Goal: Information Seeking & Learning: Learn about a topic

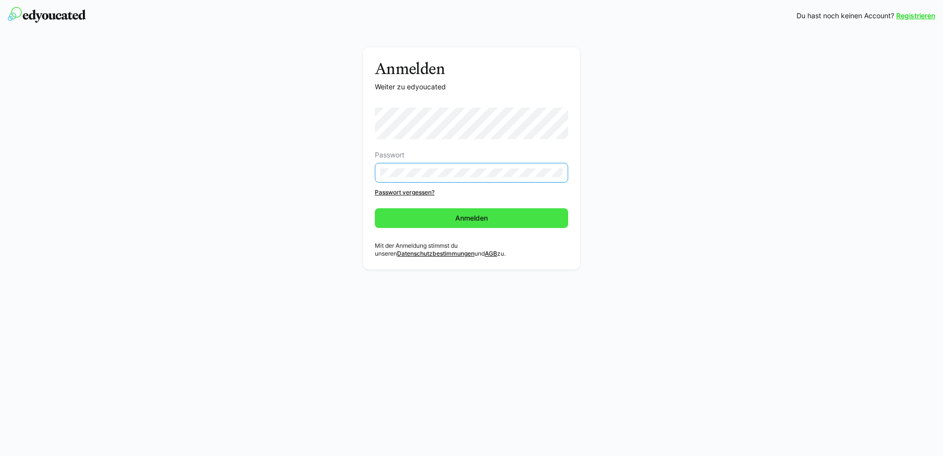
click at [512, 214] on span "Anmelden" at bounding box center [471, 218] width 193 height 20
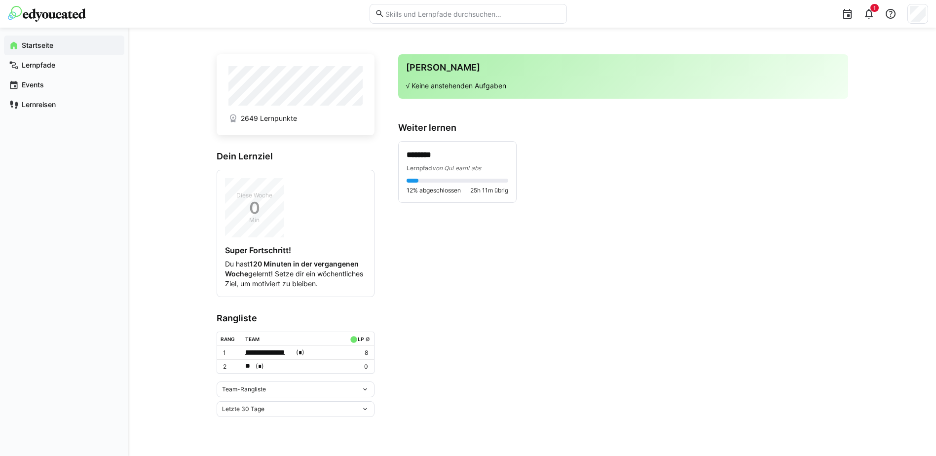
click at [269, 357] on span "**********" at bounding box center [269, 352] width 49 height 10
click at [286, 384] on h4 "**********" at bounding box center [330, 382] width 160 height 9
click at [245, 371] on span "**" at bounding box center [249, 366] width 8 height 10
click at [525, 363] on div at bounding box center [468, 228] width 936 height 456
click at [446, 155] on p "********" at bounding box center [457, 154] width 102 height 11
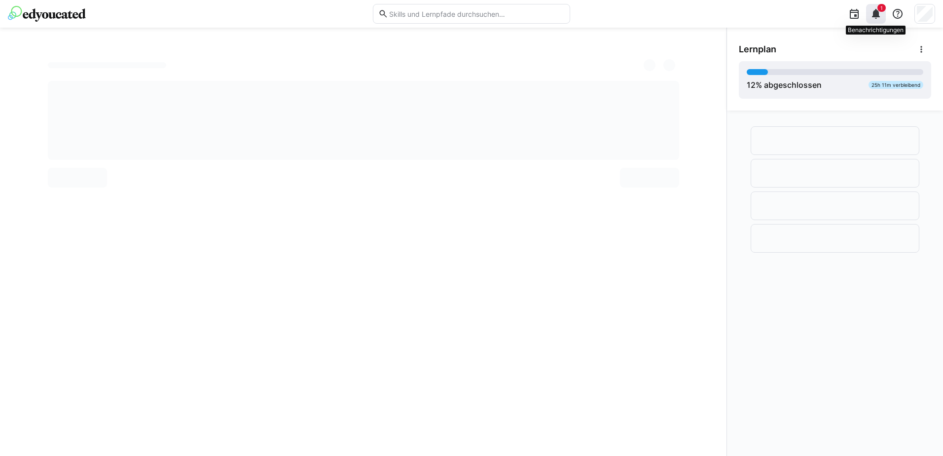
click at [878, 12] on eds-icon at bounding box center [876, 14] width 12 height 12
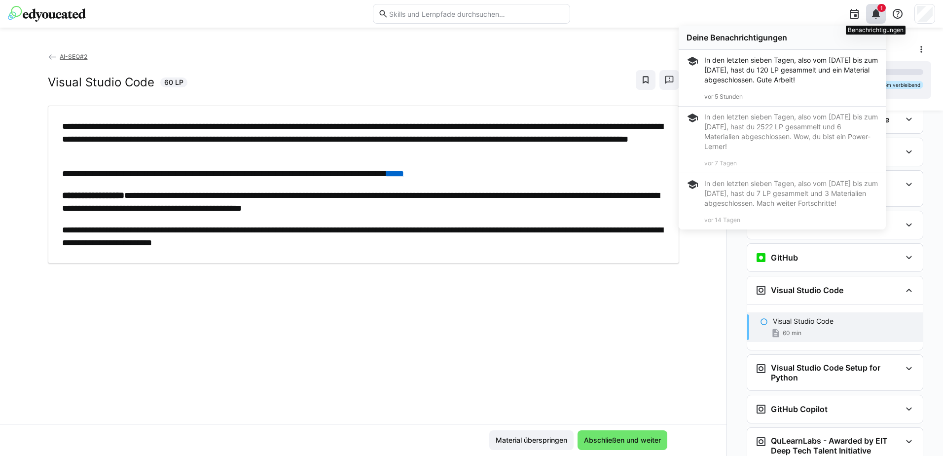
scroll to position [214, 0]
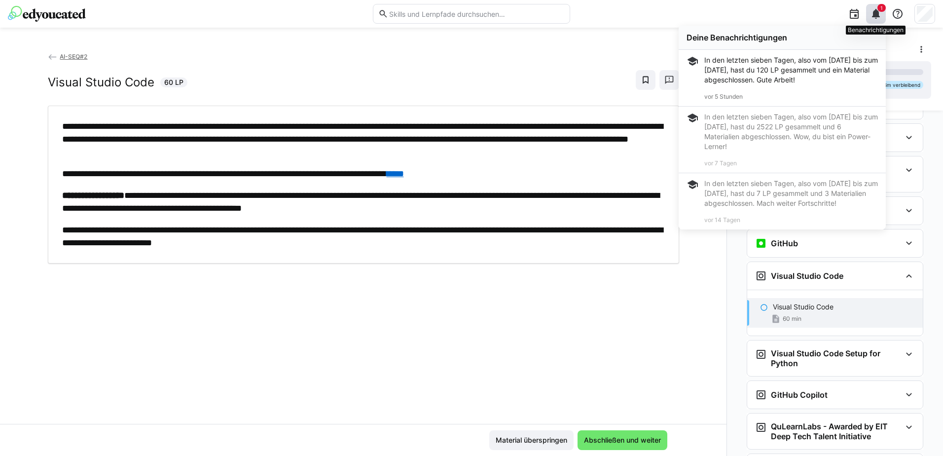
click at [870, 8] on eds-icon at bounding box center [876, 14] width 12 height 12
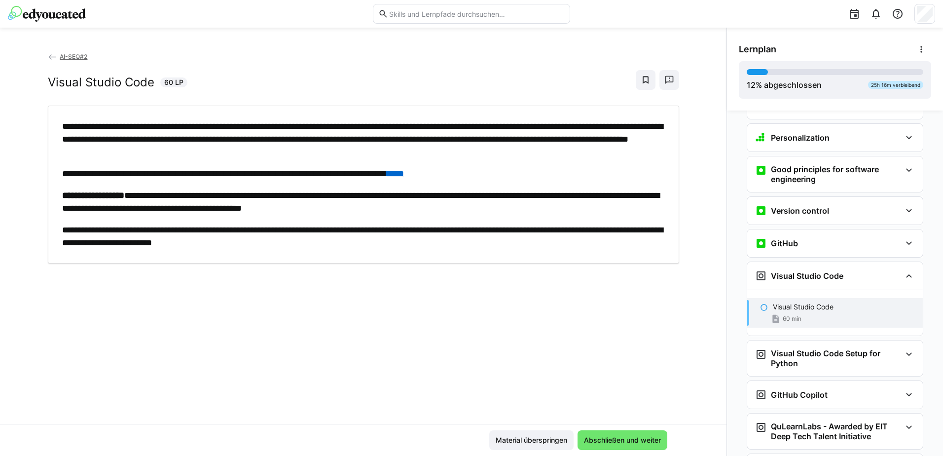
click at [773, 302] on p "Visual Studio Code" at bounding box center [803, 307] width 61 height 10
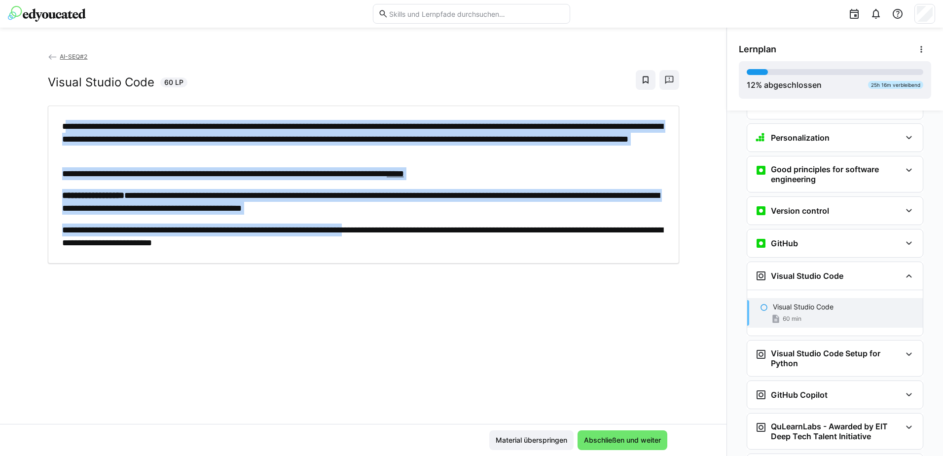
drag, startPoint x: 61, startPoint y: 126, endPoint x: 401, endPoint y: 218, distance: 352.6
click at [401, 218] on div "**********" at bounding box center [363, 184] width 603 height 129
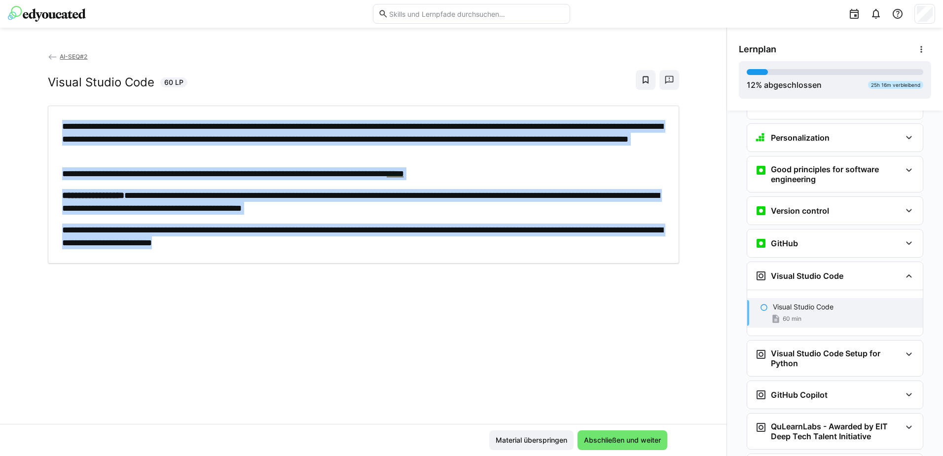
drag, startPoint x: 401, startPoint y: 218, endPoint x: 37, endPoint y: 117, distance: 377.8
click at [37, 117] on div "**********" at bounding box center [363, 237] width 726 height 372
copy div "**********"
click at [316, 329] on div "**********" at bounding box center [363, 237] width 726 height 372
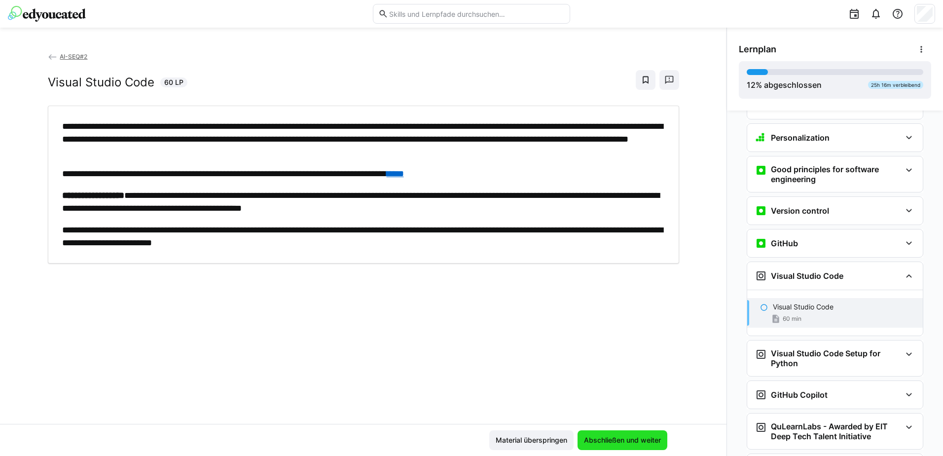
click at [600, 440] on span "Abschließen und weiter" at bounding box center [622, 440] width 80 height 10
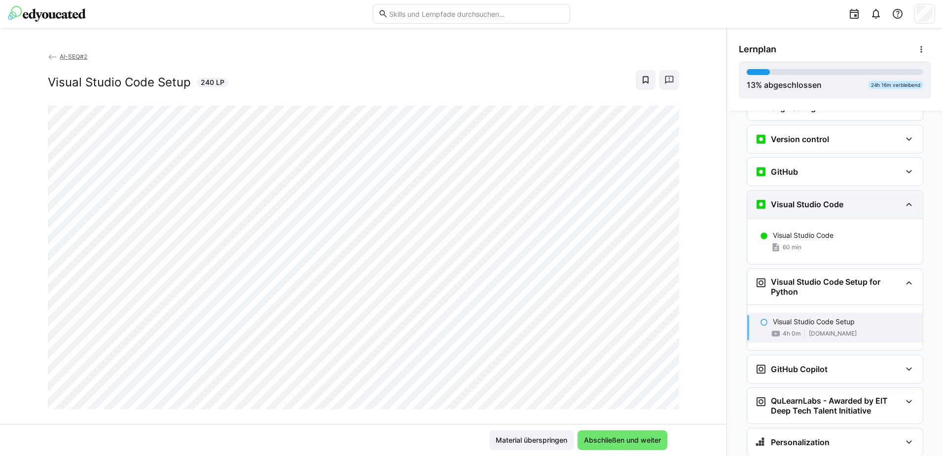
scroll to position [301, 0]
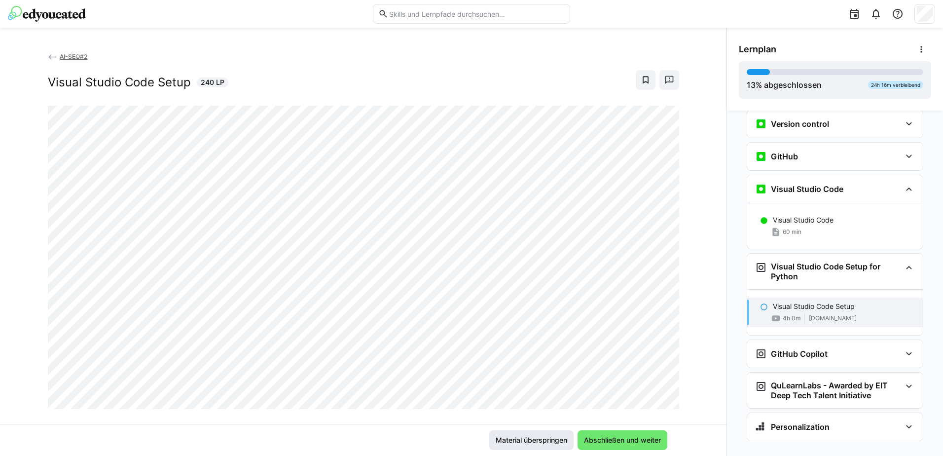
drag, startPoint x: 502, startPoint y: 444, endPoint x: 514, endPoint y: 436, distance: 14.8
click at [502, 444] on span "Material überspringen" at bounding box center [531, 440] width 74 height 10
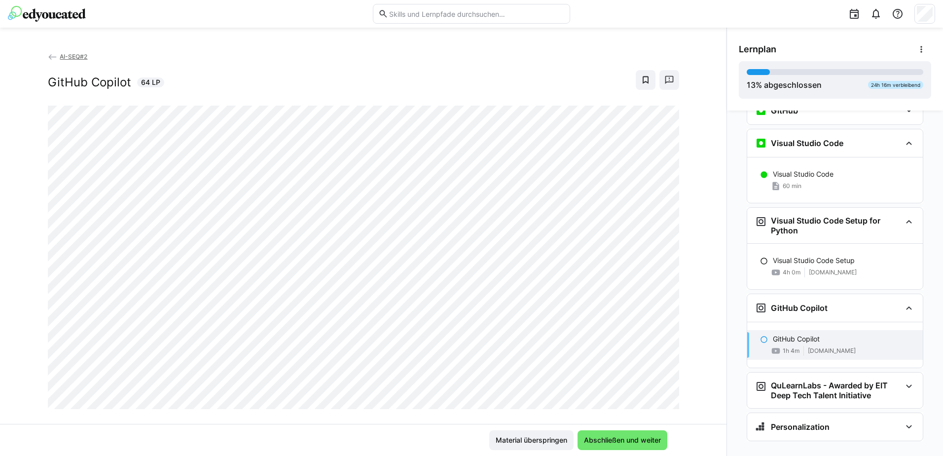
scroll to position [17, 0]
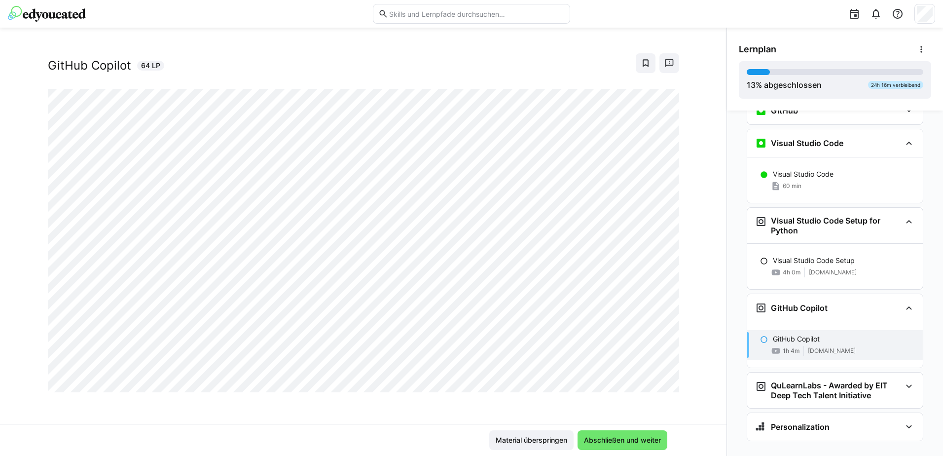
click at [858, 346] on div "1h 4m [DOMAIN_NAME]" at bounding box center [844, 351] width 142 height 10
click at [631, 440] on span "Abschließen und weiter" at bounding box center [622, 440] width 80 height 10
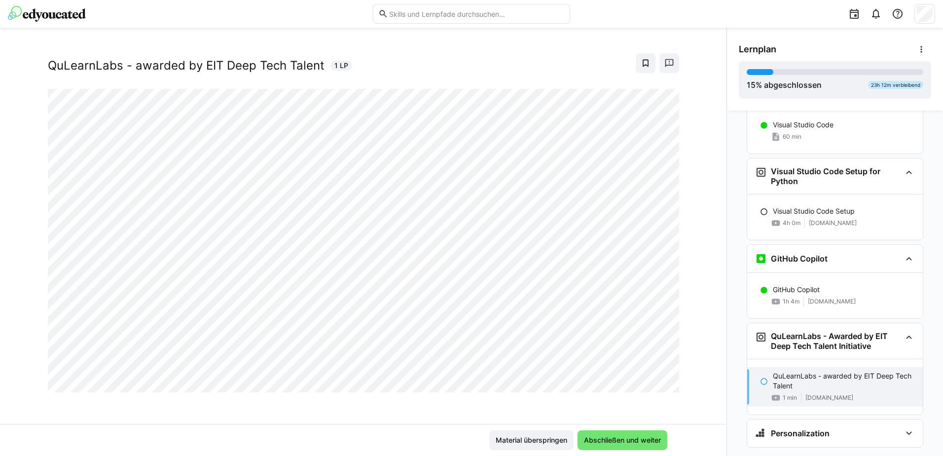
scroll to position [402, 0]
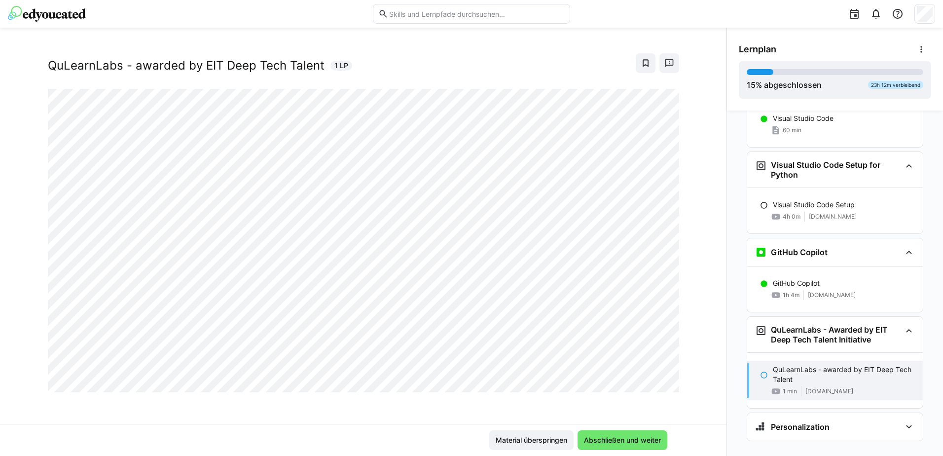
click at [760, 371] on eds-icon at bounding box center [764, 375] width 8 height 8
click at [632, 441] on span "Abschließen und weiter" at bounding box center [622, 440] width 80 height 10
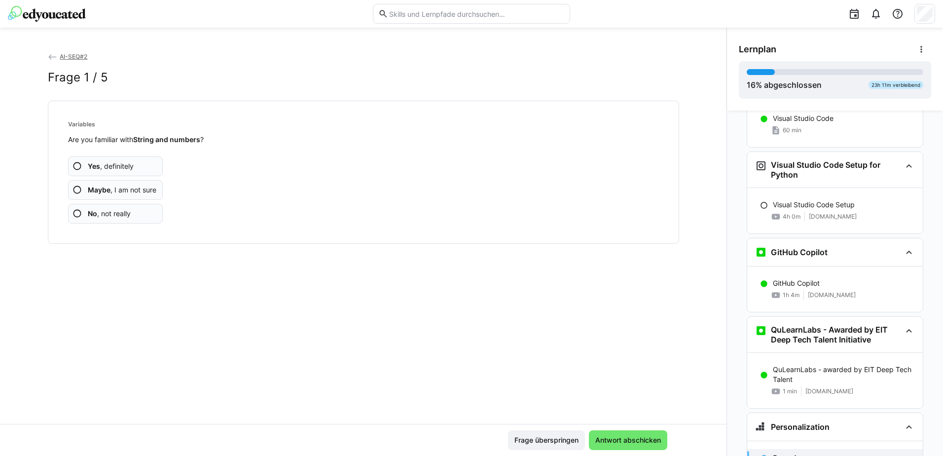
click at [121, 164] on span "Yes , definitely" at bounding box center [111, 166] width 46 height 10
click at [125, 170] on span "Yes , definitely" at bounding box center [111, 166] width 46 height 10
click at [119, 163] on span "Yes , definitely" at bounding box center [111, 166] width 46 height 10
click at [115, 169] on span "Yes , definitely" at bounding box center [111, 166] width 46 height 10
click at [115, 164] on span "Yes , definitely" at bounding box center [111, 166] width 46 height 10
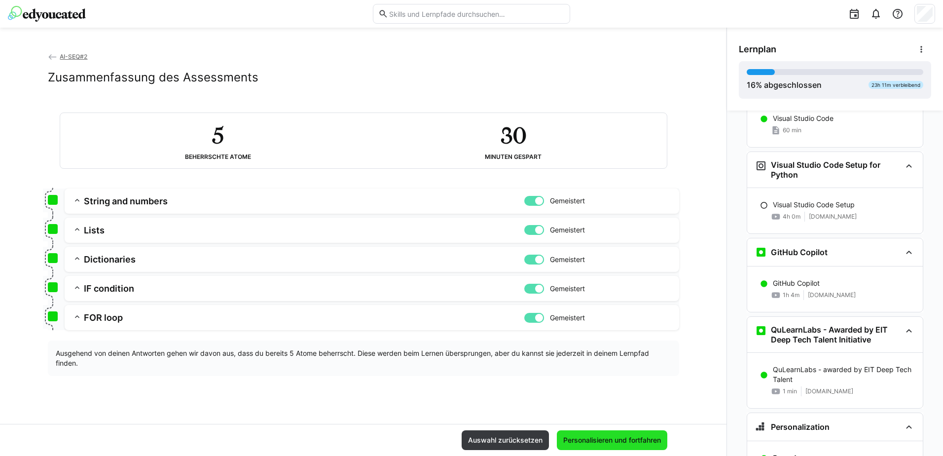
click at [588, 436] on span "Personalisieren und fortfahren" at bounding box center [612, 440] width 101 height 10
click at [810, 200] on p "Visual Studio Code Setup" at bounding box center [814, 205] width 82 height 10
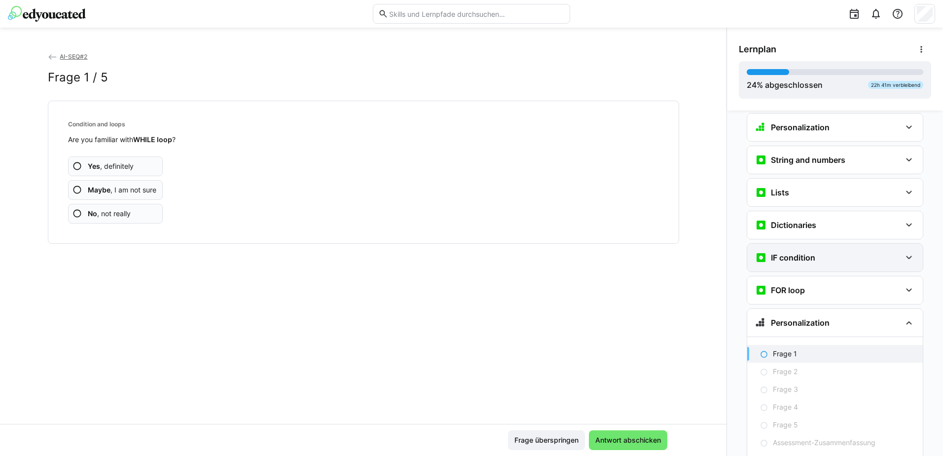
scroll to position [721, 0]
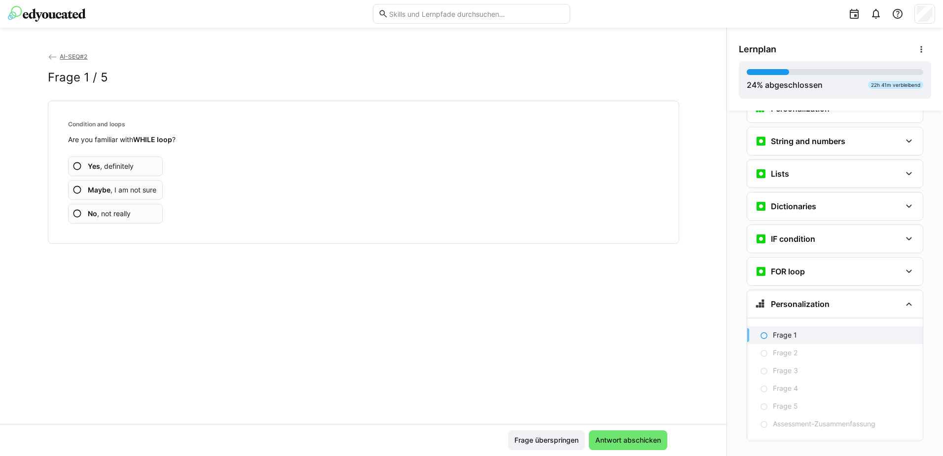
click at [116, 166] on span "Yes , definitely" at bounding box center [111, 166] width 46 height 10
click at [115, 170] on span "Yes , definitely" at bounding box center [111, 166] width 46 height 10
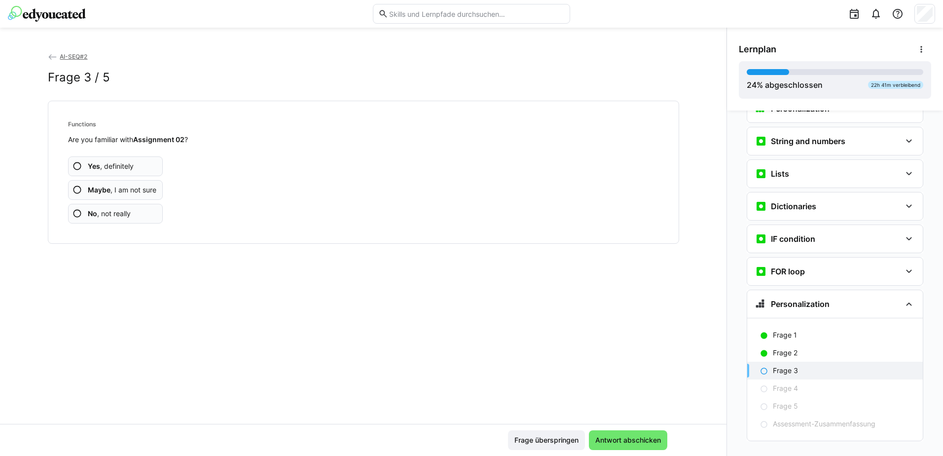
click at [115, 170] on span "Yes , definitely" at bounding box center [111, 166] width 46 height 10
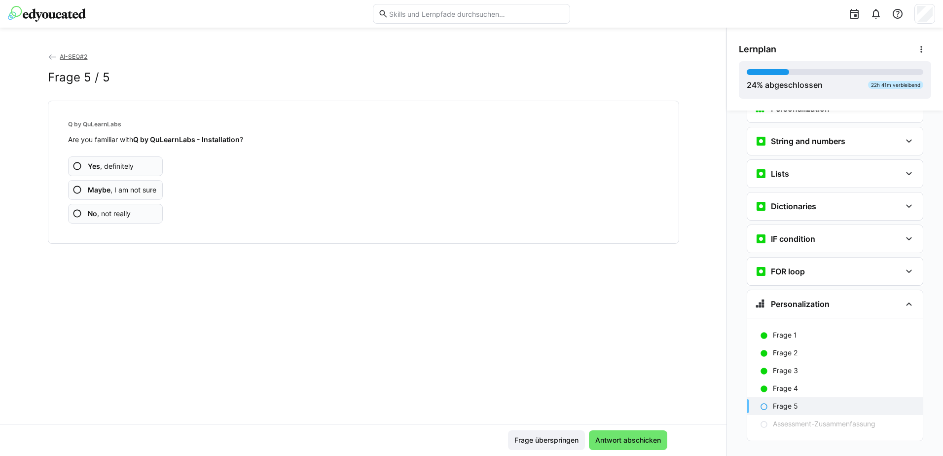
click at [115, 170] on span "Yes , definitely" at bounding box center [111, 166] width 46 height 10
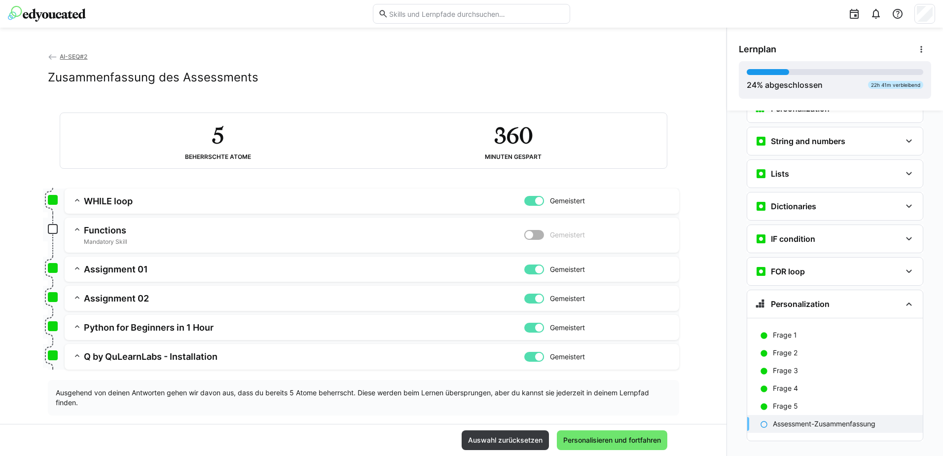
click at [99, 230] on h3 "Functions" at bounding box center [304, 229] width 440 height 11
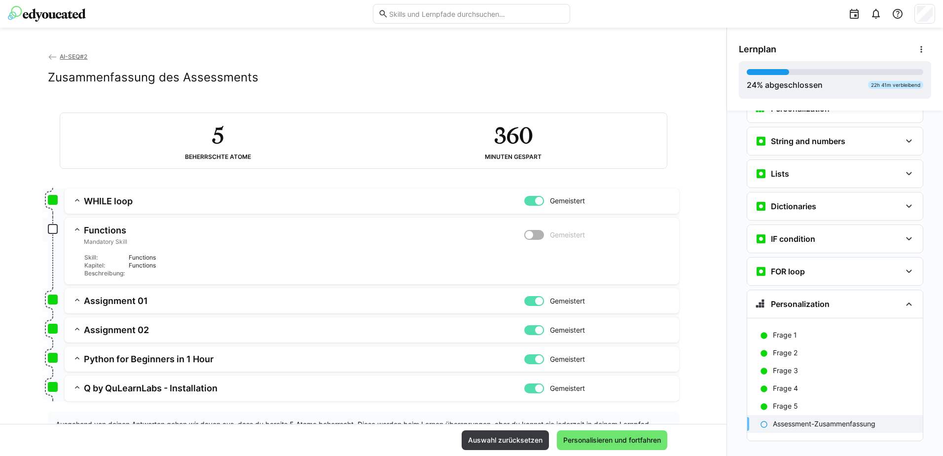
click at [51, 230] on app-box at bounding box center [53, 229] width 10 height 10
click at [137, 241] on span "Mandatory Skill" at bounding box center [304, 242] width 440 height 8
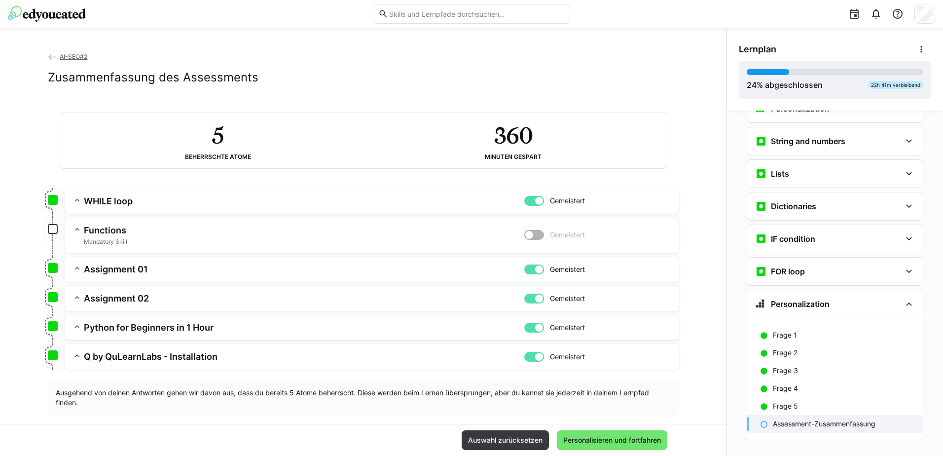
click at [537, 237] on div at bounding box center [534, 235] width 20 height 10
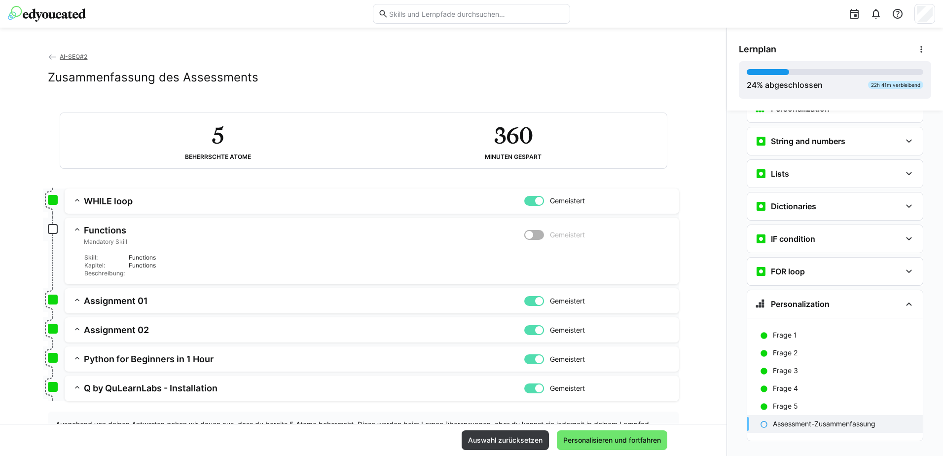
click at [529, 238] on div at bounding box center [534, 235] width 20 height 10
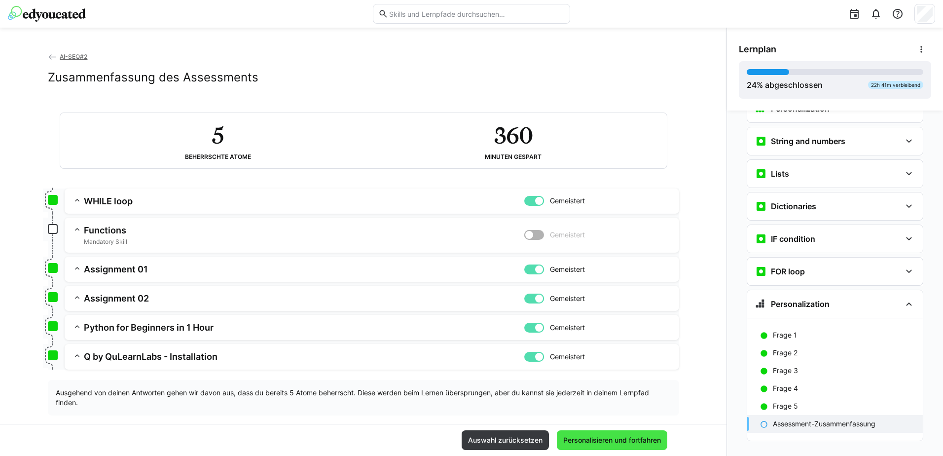
click at [593, 444] on span "Personalisieren und fortfahren" at bounding box center [612, 440] width 101 height 10
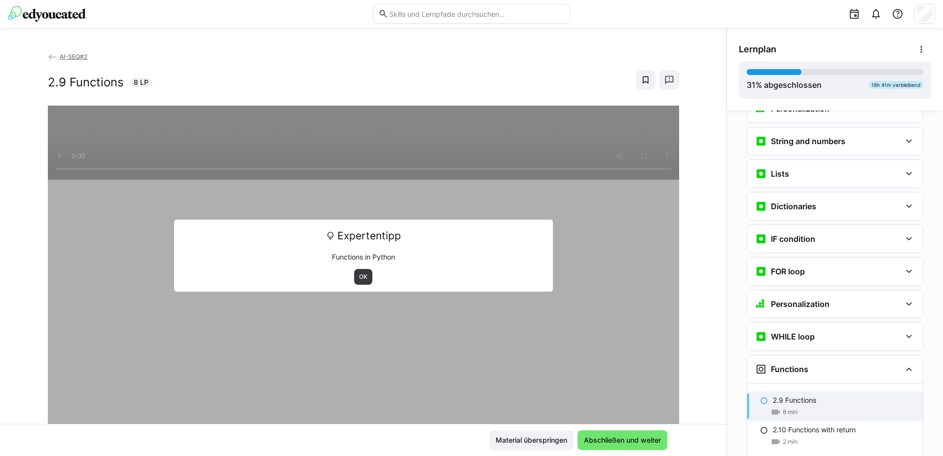
scroll to position [948, 0]
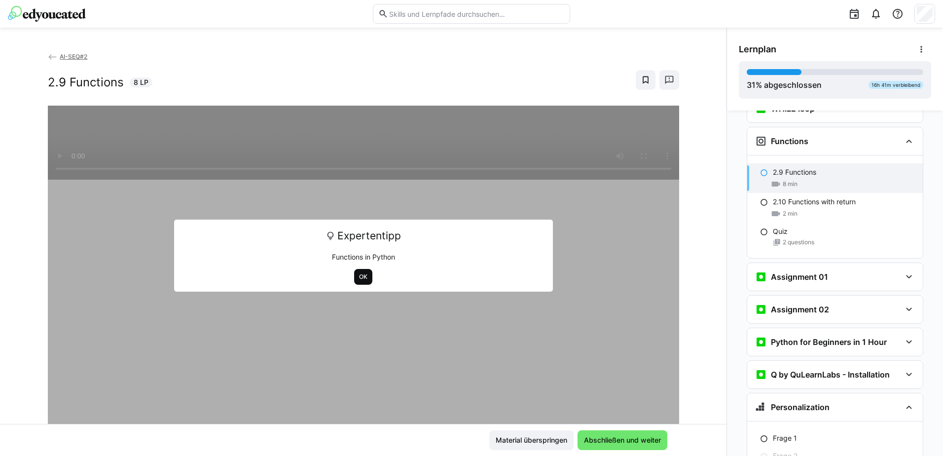
click at [358, 279] on span "OK" at bounding box center [363, 277] width 10 height 8
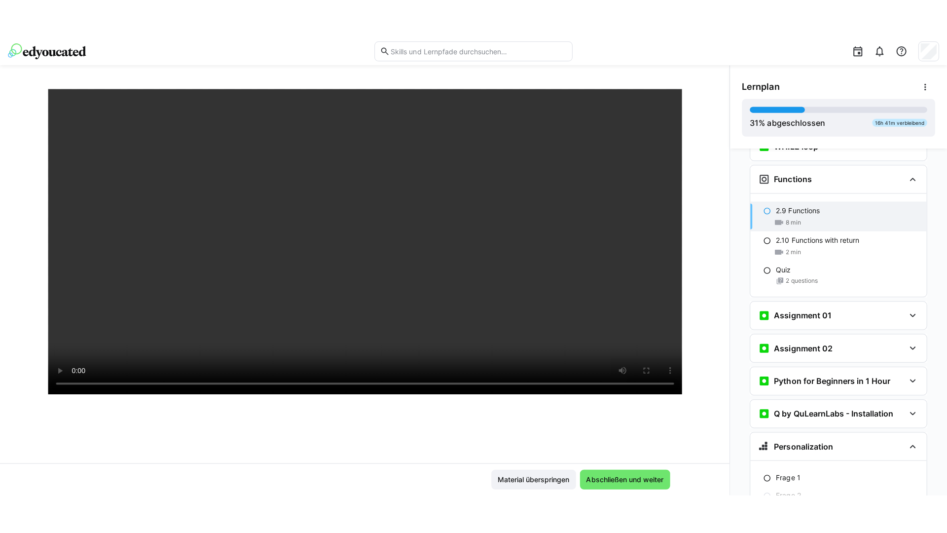
scroll to position [169, 0]
